Goal: Transaction & Acquisition: Obtain resource

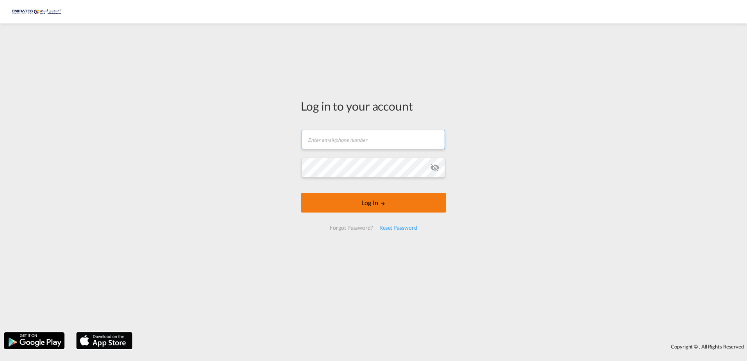
type input "[EMAIL_ADDRESS][DOMAIN_NAME]"
click at [379, 200] on button "Log In" at bounding box center [373, 203] width 145 height 20
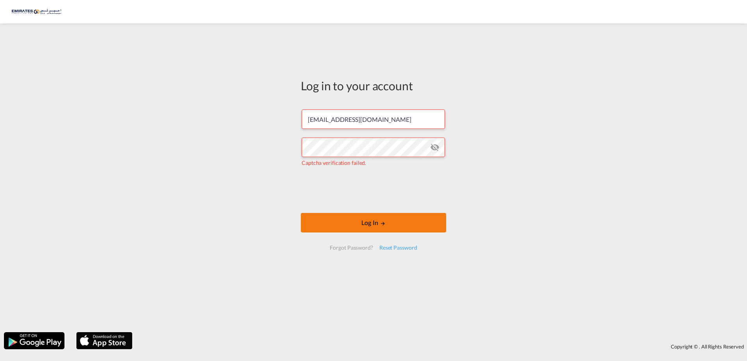
click at [377, 219] on button "Log In" at bounding box center [373, 223] width 145 height 20
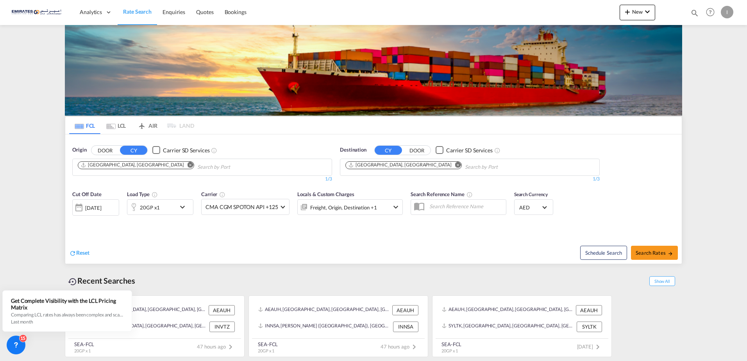
click at [465, 164] on input "Chips input." at bounding box center [502, 167] width 74 height 13
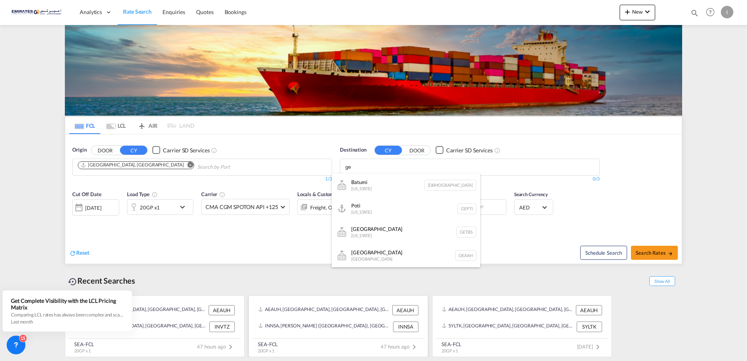
type input "g"
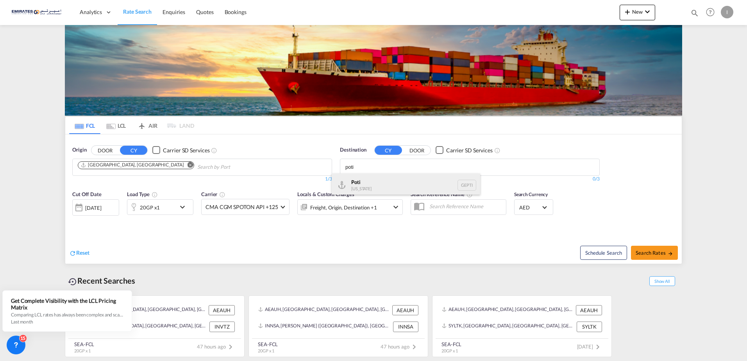
type input "poti"
click at [374, 176] on div "Poti [US_STATE] GEPTI" at bounding box center [406, 185] width 148 height 23
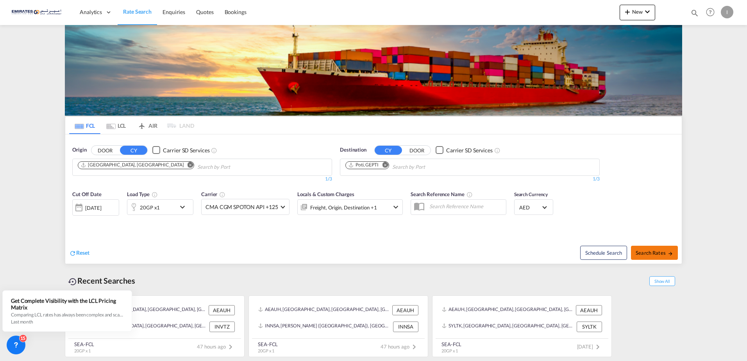
click at [651, 257] on button "Search Rates" at bounding box center [654, 253] width 47 height 14
type input "AEAUH to GEPTI / [DATE]"
